Goal: Task Accomplishment & Management: Use online tool/utility

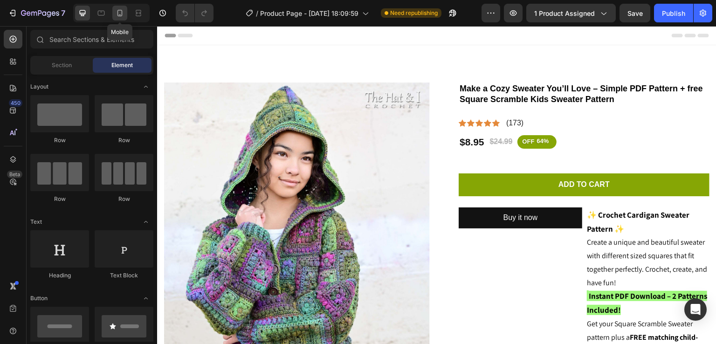
click at [118, 17] on icon at bounding box center [119, 12] width 9 height 9
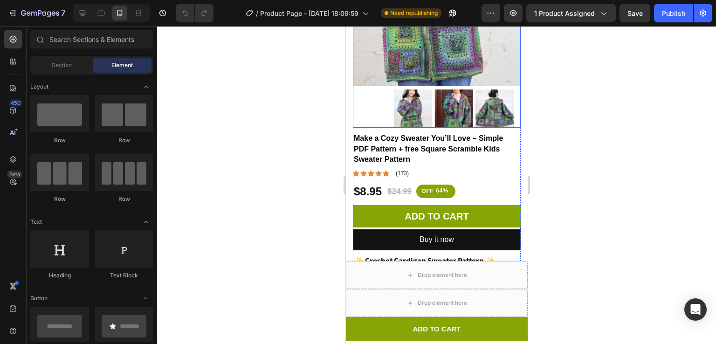
scroll to position [219, 0]
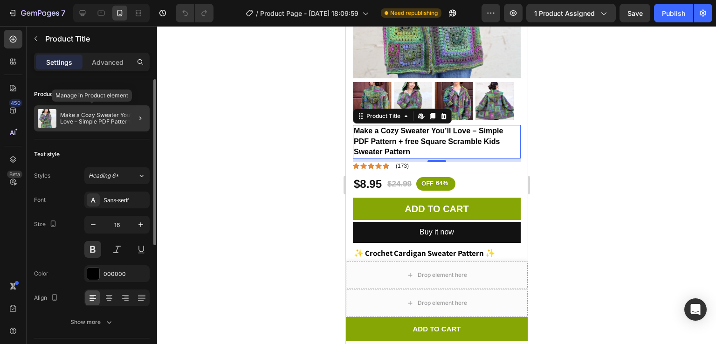
click at [112, 116] on p "Make a Cozy Sweater You’ll Love – Simple PDF Pattern + free Square Scramble Kid…" at bounding box center [103, 118] width 86 height 13
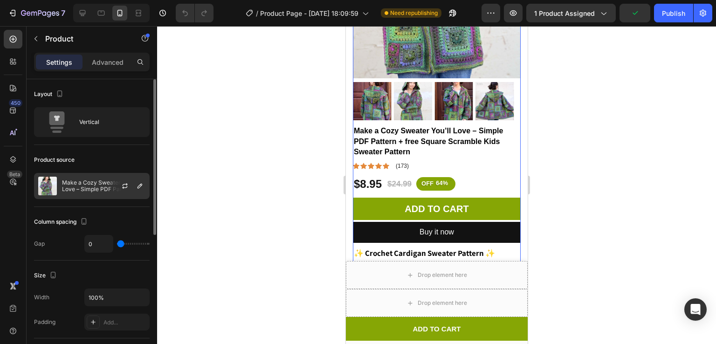
click at [118, 185] on div at bounding box center [128, 185] width 41 height 25
click at [124, 186] on icon "button" at bounding box center [124, 185] width 7 height 7
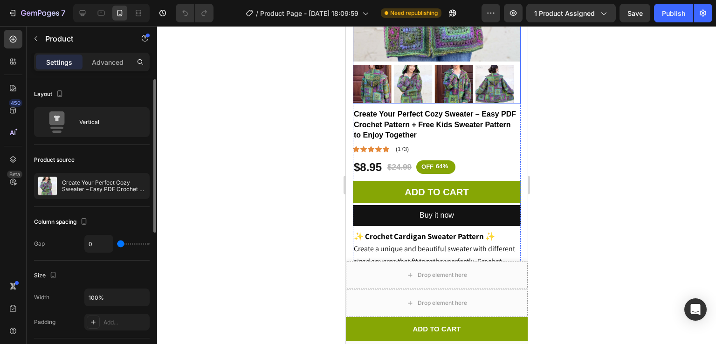
scroll to position [237, 0]
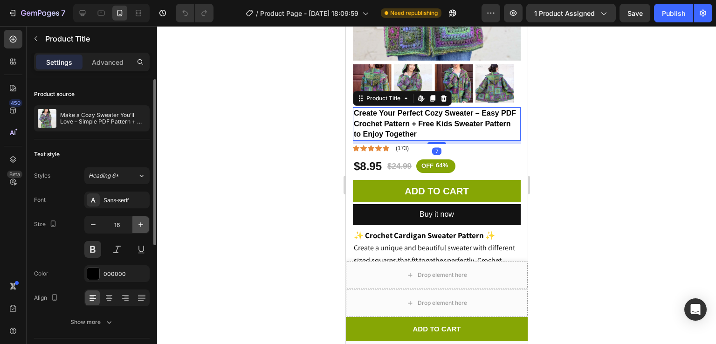
click at [143, 218] on button "button" at bounding box center [140, 224] width 17 height 17
type input "17"
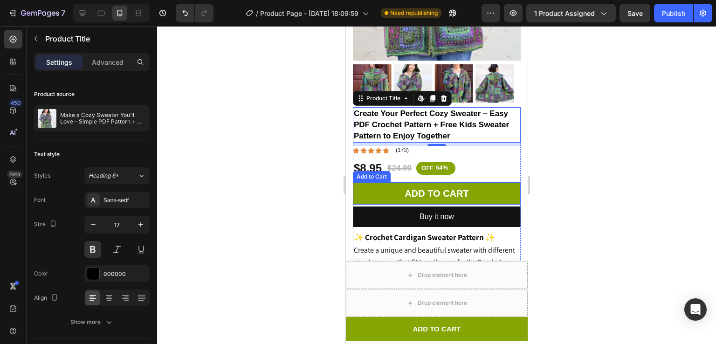
click at [641, 143] on div at bounding box center [436, 185] width 559 height 318
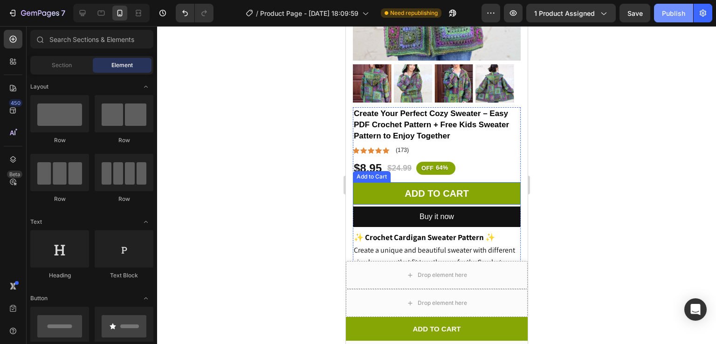
click at [680, 10] on div "Publish" at bounding box center [673, 13] width 23 height 10
click at [584, 155] on div at bounding box center [436, 185] width 559 height 318
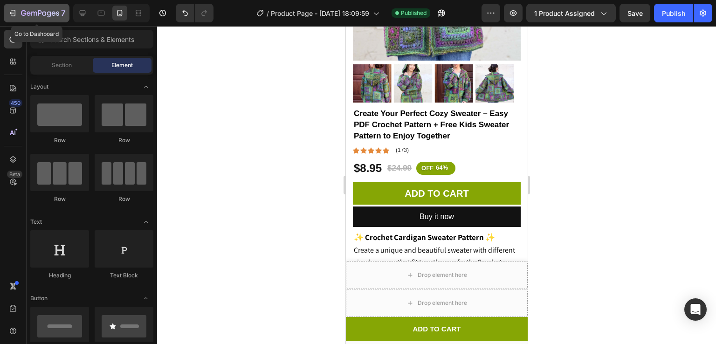
click at [41, 11] on icon "button" at bounding box center [40, 14] width 38 height 8
